Goal: Task Accomplishment & Management: Use online tool/utility

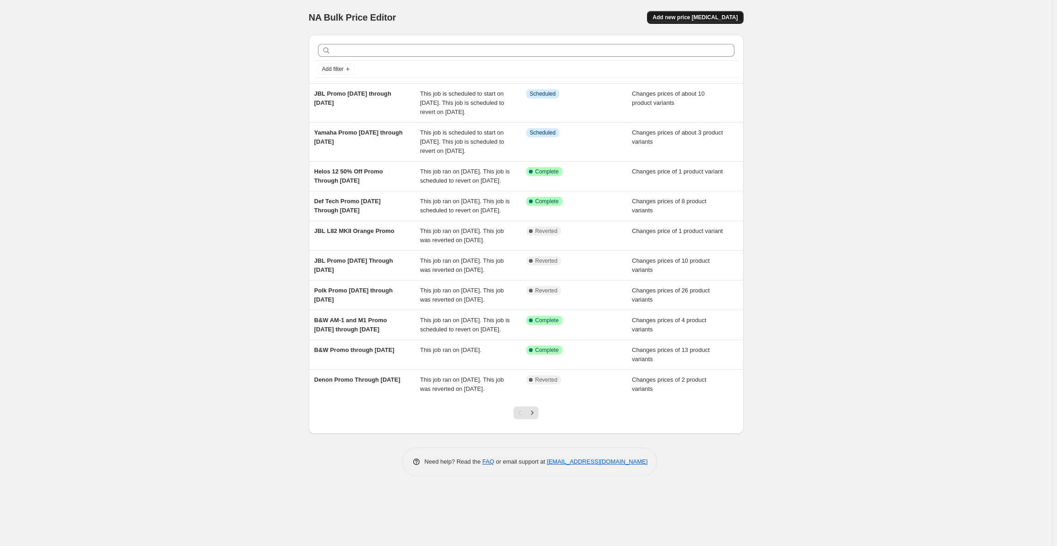
click at [689, 18] on span "Add new price [MEDICAL_DATA]" at bounding box center [694, 17] width 85 height 7
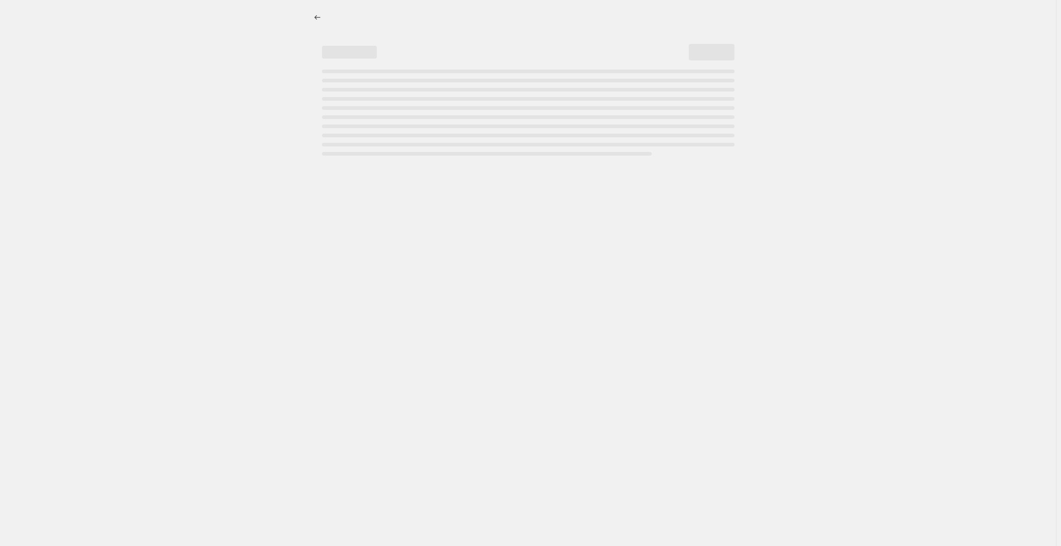
select select "percentage"
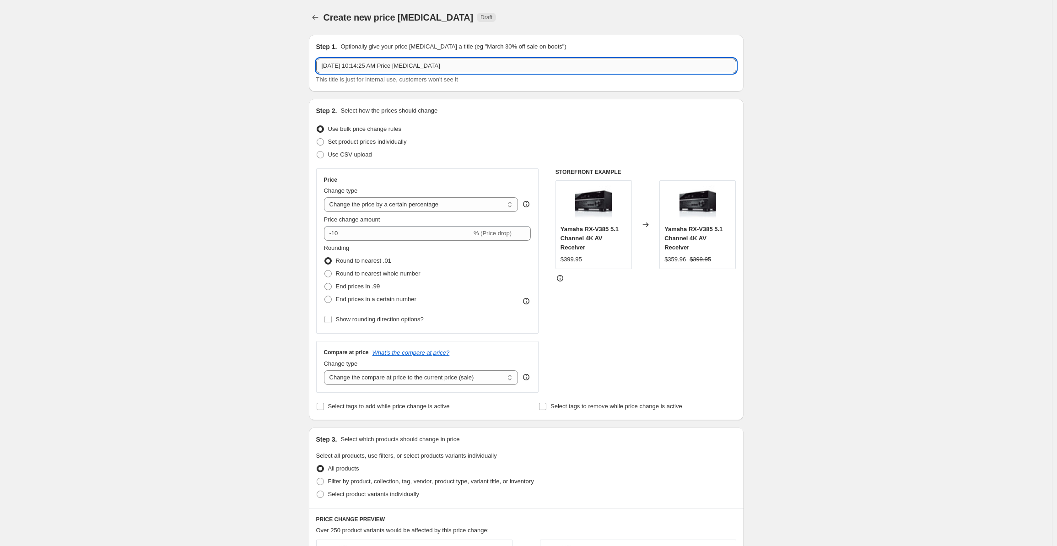
click at [362, 68] on input "[DATE] 10:14:25 AM Price [MEDICAL_DATA]" at bounding box center [526, 66] width 420 height 15
click at [370, 67] on input "[DATE] 10:14:25 AM Price [MEDICAL_DATA]" at bounding box center [526, 66] width 420 height 15
drag, startPoint x: 367, startPoint y: 70, endPoint x: 137, endPoint y: 53, distance: 230.3
click at [137, 53] on div "Create new price [MEDICAL_DATA]. This page is ready Create new price [MEDICAL_D…" at bounding box center [526, 463] width 1052 height 926
type input "Arcam Promo"
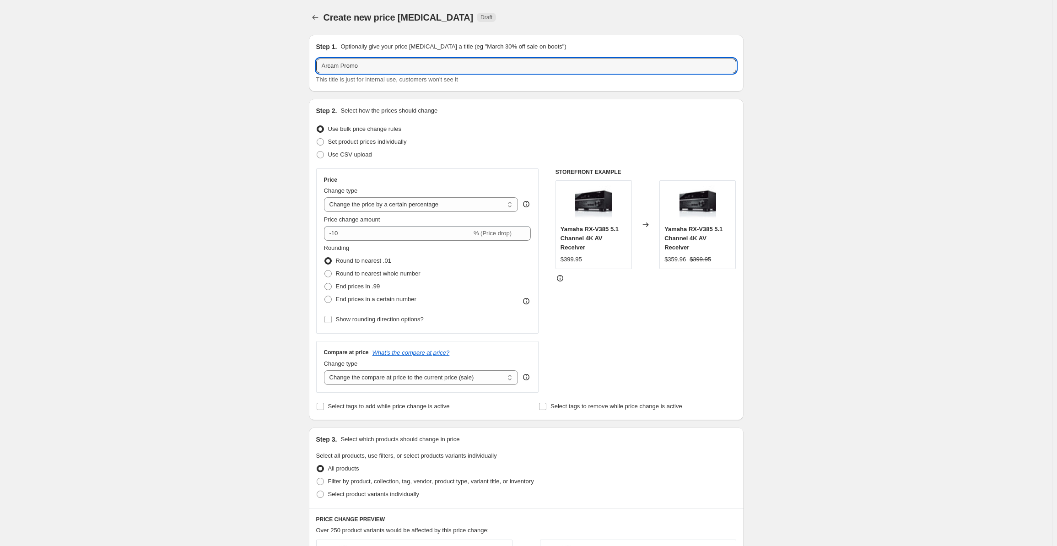
click at [179, 143] on div "Create new price [MEDICAL_DATA]. This page is ready Create new price [MEDICAL_D…" at bounding box center [526, 463] width 1052 height 926
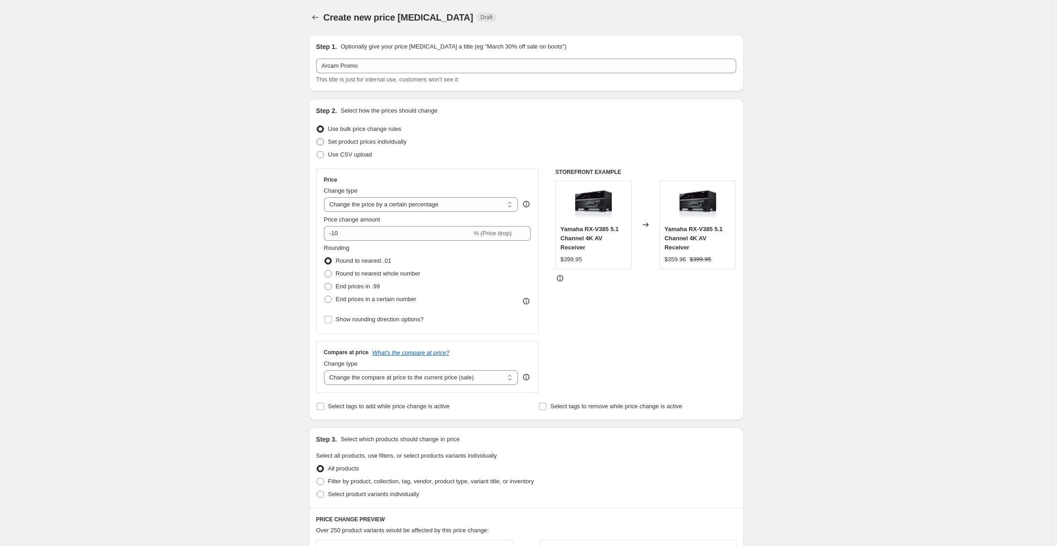
click at [328, 145] on label "Set product prices individually" at bounding box center [361, 141] width 91 height 13
click at [317, 139] on input "Set product prices individually" at bounding box center [317, 138] width 0 height 0
radio input "true"
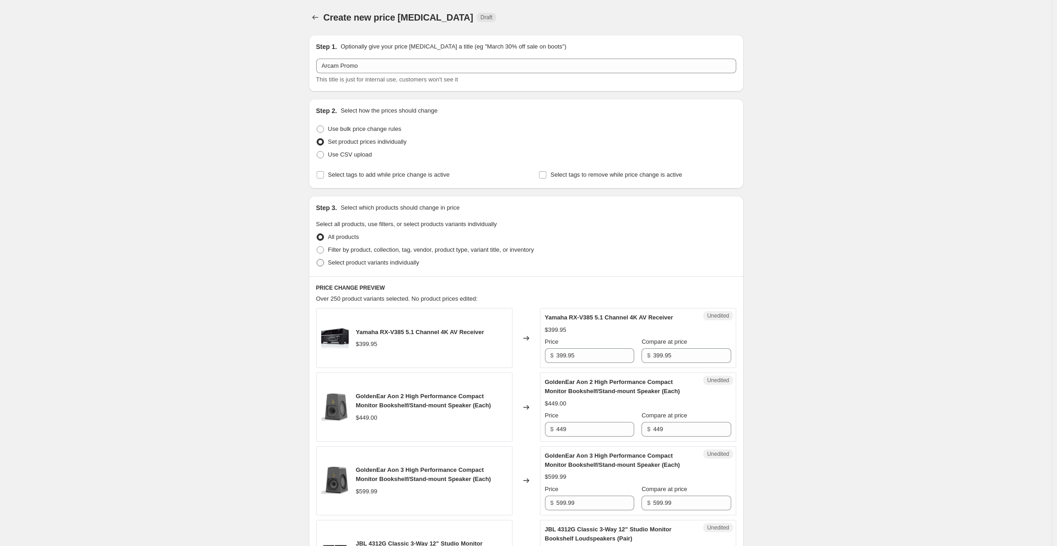
click at [327, 263] on label "Select product variants individually" at bounding box center [367, 262] width 103 height 13
click at [317, 259] on input "Select product variants individually" at bounding box center [317, 259] width 0 height 0
radio input "true"
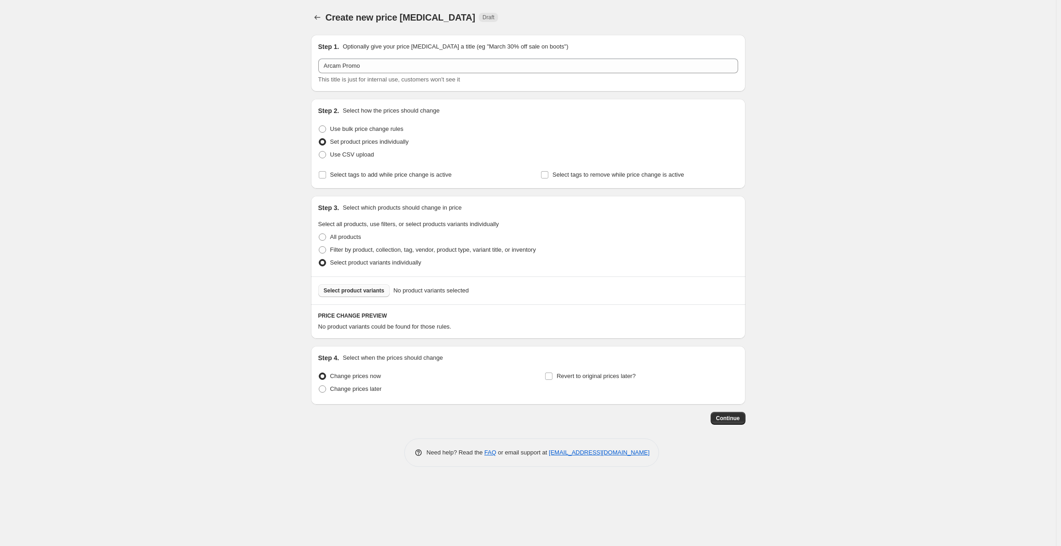
click at [347, 295] on button "Select product variants" at bounding box center [354, 290] width 72 height 13
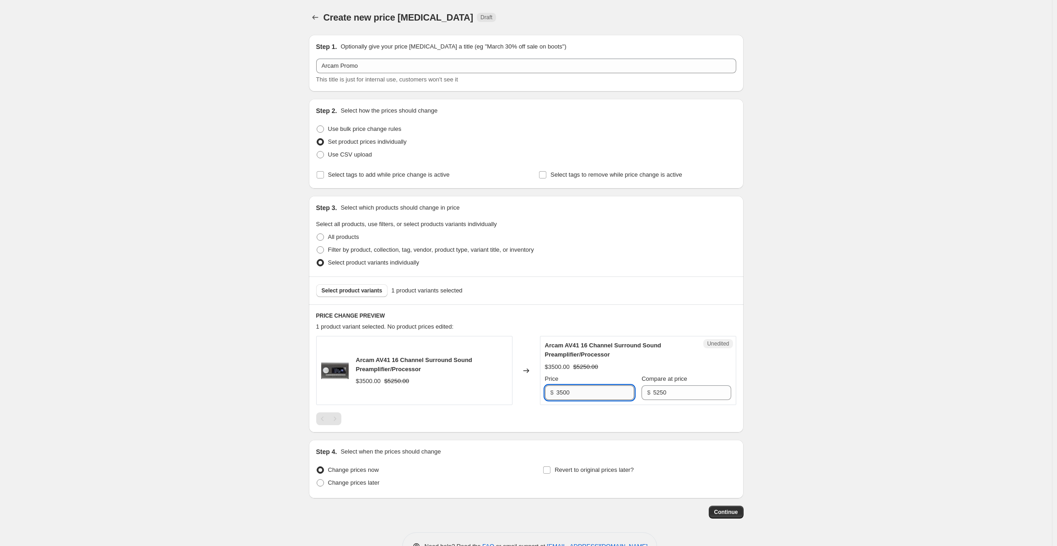
click at [591, 397] on input "3500" at bounding box center [595, 392] width 78 height 15
drag, startPoint x: 597, startPoint y: 395, endPoint x: 540, endPoint y: 397, distance: 57.2
click at [540, 397] on div "Arcam AV41 16 Channel Surround Sound Preamplifier/Processor $3500.00 $5250.00 C…" at bounding box center [526, 370] width 420 height 69
type input "5250"
click at [134, 297] on div "Create new price [MEDICAL_DATA]. This page is ready Create new price [MEDICAL_D…" at bounding box center [526, 287] width 1052 height 574
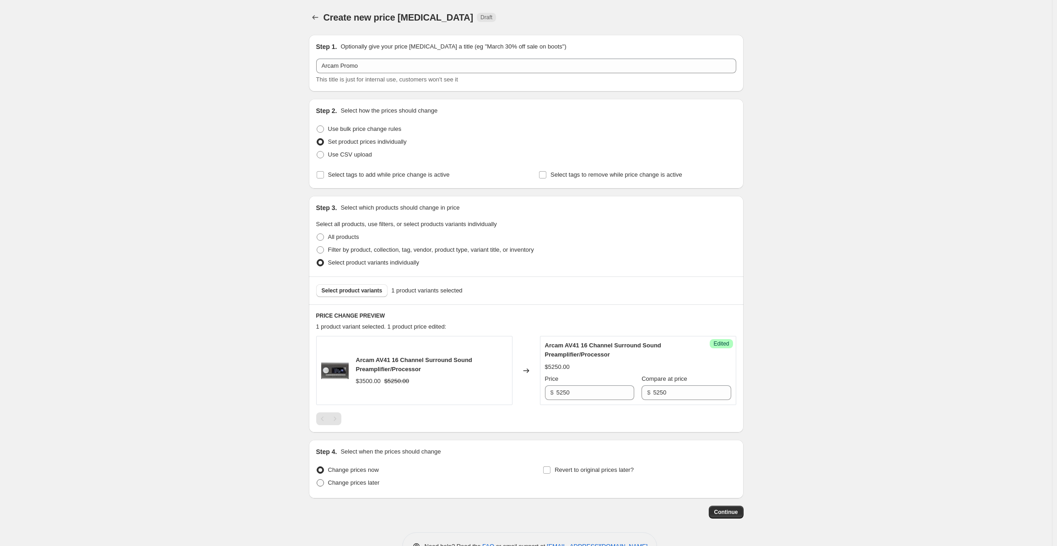
click at [347, 483] on span "Change prices later" at bounding box center [354, 482] width 52 height 7
click at [317, 479] on input "Change prices later" at bounding box center [317, 479] width 0 height 0
radio input "true"
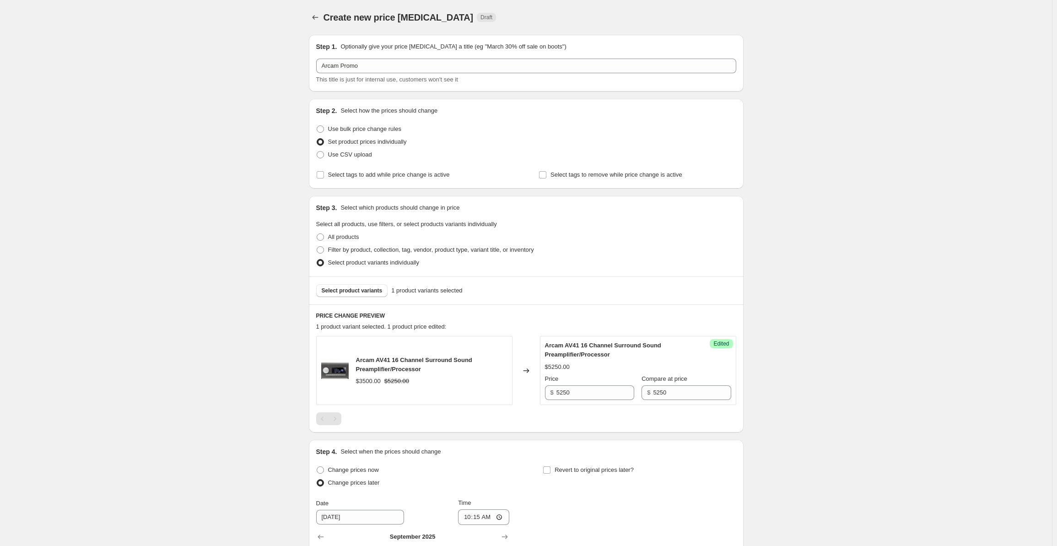
scroll to position [184, 0]
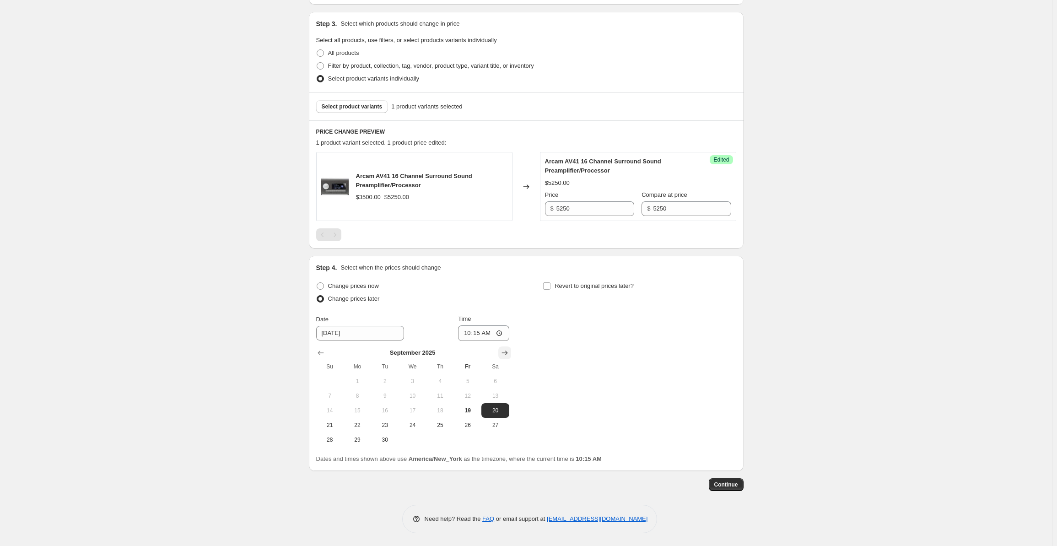
click at [509, 349] on icon "Show next month, October 2025" at bounding box center [504, 352] width 9 height 9
click at [360, 405] on button "13" at bounding box center [357, 410] width 27 height 15
type input "[DATE]"
click at [469, 334] on input "10:15" at bounding box center [483, 333] width 51 height 16
type input "00:00"
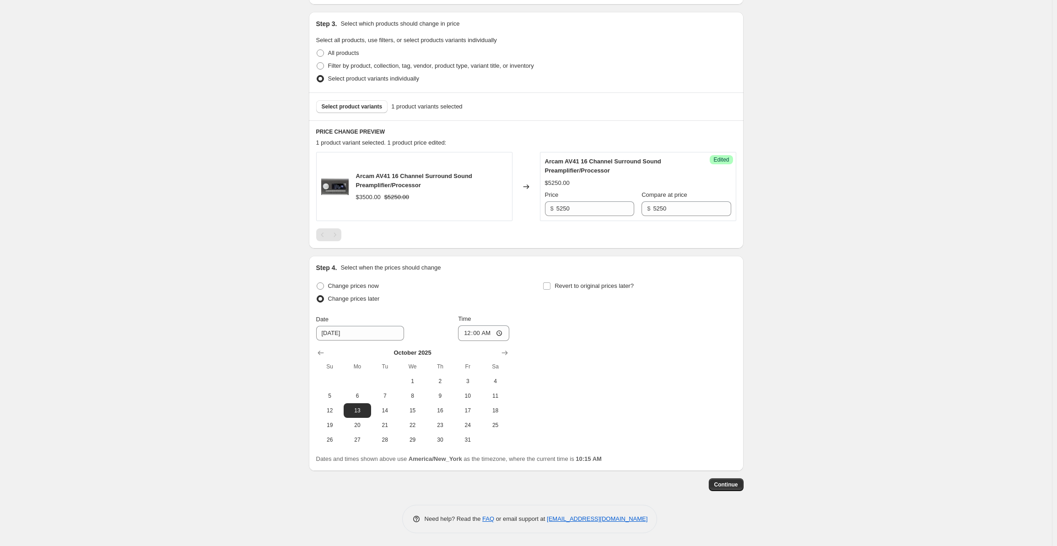
click at [452, 202] on div "Arcam AV41 16 Channel Surround Sound Preamplifier/Processor $3500.00 $5250.00" at bounding box center [414, 186] width 196 height 69
click at [345, 109] on span "Select product variants" at bounding box center [352, 106] width 61 height 7
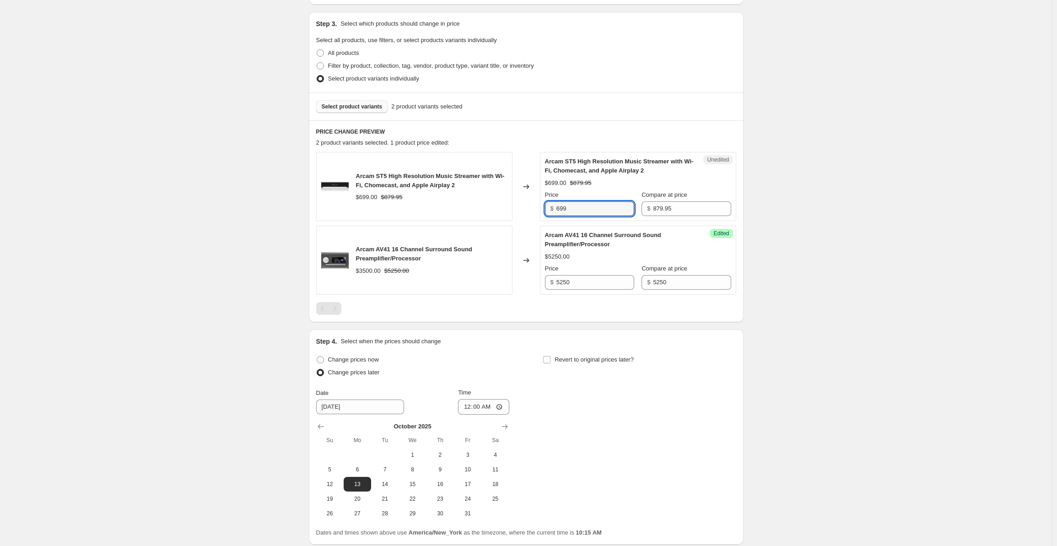
drag, startPoint x: 585, startPoint y: 207, endPoint x: 526, endPoint y: 208, distance: 58.6
click at [526, 208] on div "Arcam ST5 High Resolution Music Streamer with Wi-Fi, Chomecast, and Apple Airpl…" at bounding box center [526, 186] width 420 height 69
type input "879.95"
click at [209, 297] on div "Create new price [MEDICAL_DATA]. This page is ready Create new price [MEDICAL_D…" at bounding box center [526, 218] width 1052 height 804
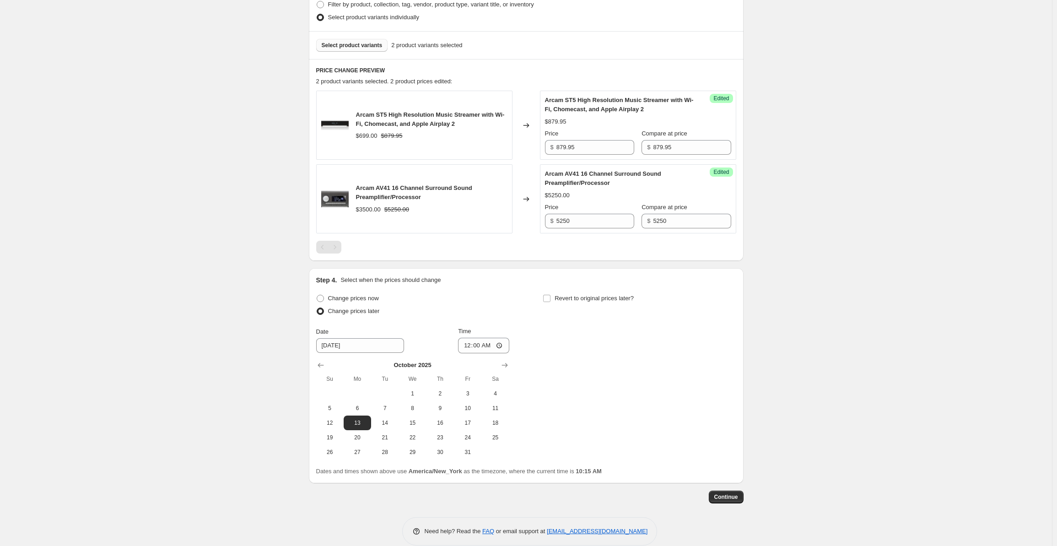
scroll to position [257, 0]
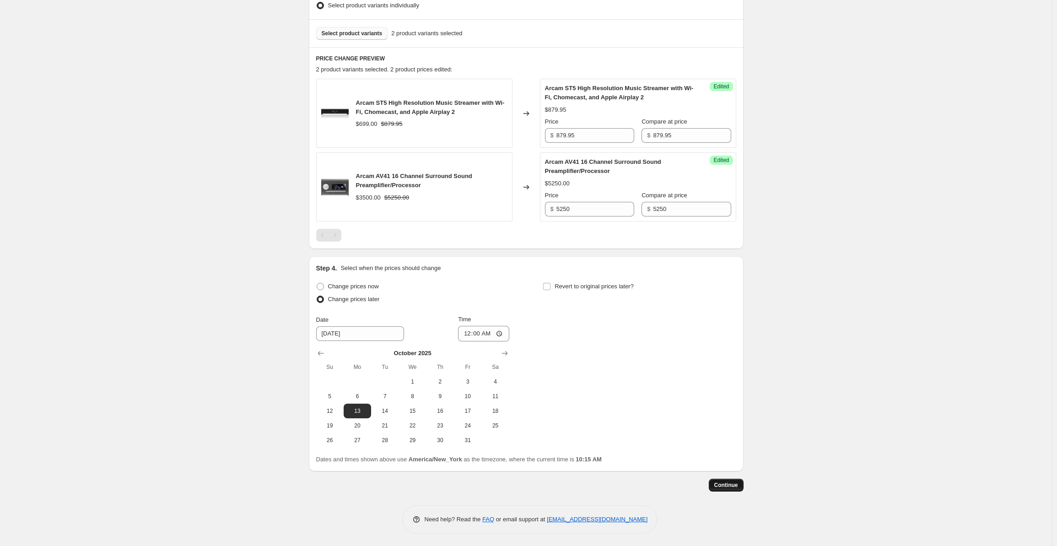
click at [731, 483] on span "Continue" at bounding box center [726, 484] width 24 height 7
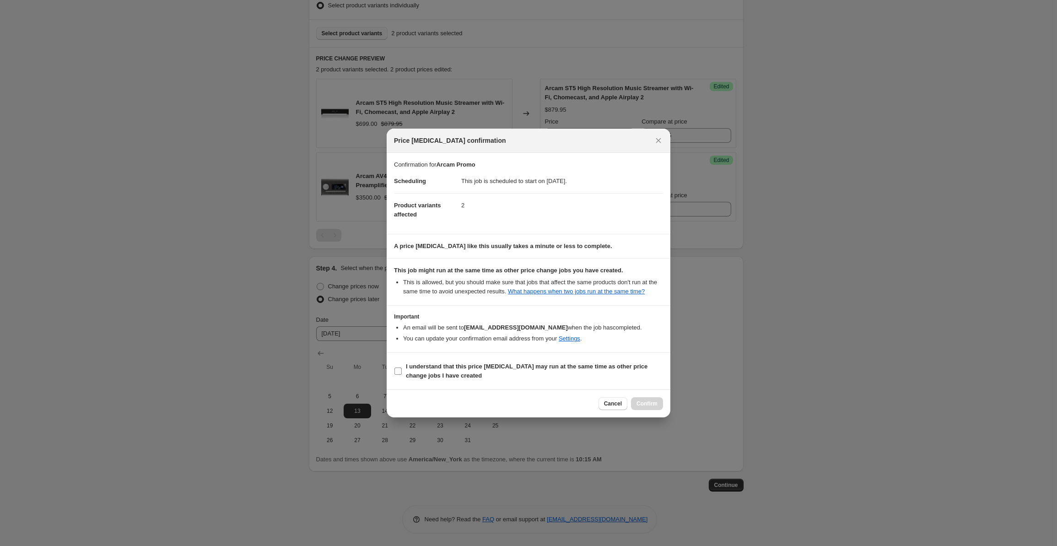
click at [436, 374] on b "I understand that this price [MEDICAL_DATA] may run at the same time as other p…" at bounding box center [527, 371] width 242 height 16
click at [402, 374] on input "I understand that this price [MEDICAL_DATA] may run at the same time as other p…" at bounding box center [397, 370] width 7 height 7
checkbox input "true"
click at [639, 406] on span "Confirm" at bounding box center [646, 403] width 21 height 7
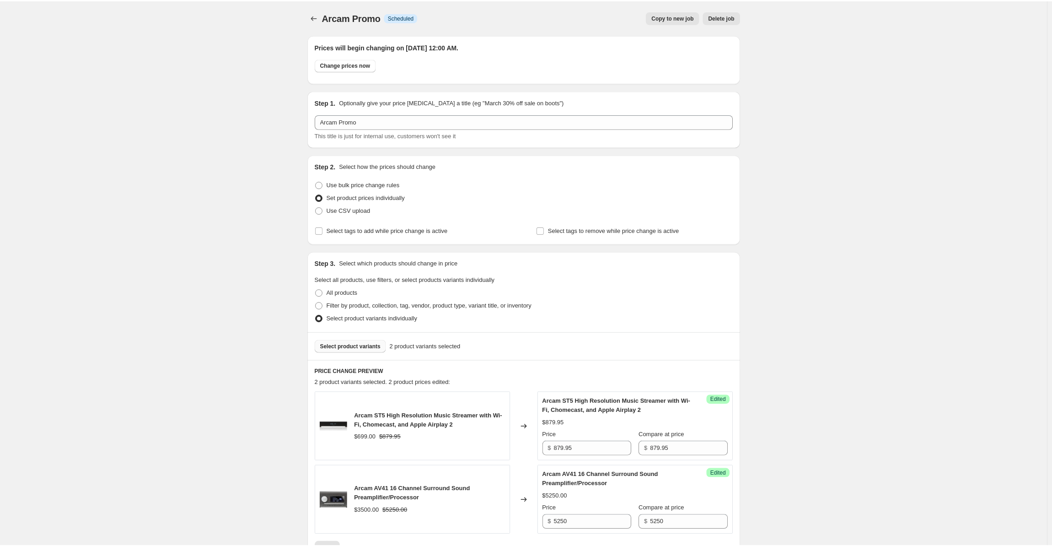
scroll to position [257, 0]
